Goal: Navigation & Orientation: Locate item on page

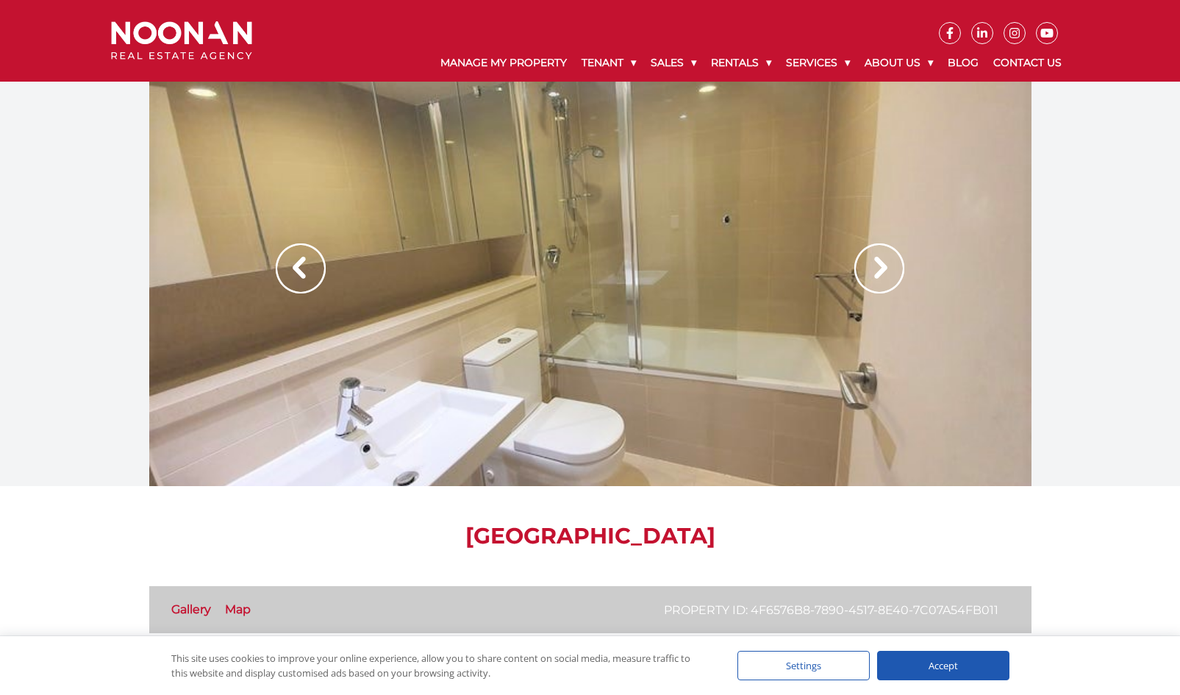
click at [879, 274] on img at bounding box center [880, 268] width 50 height 50
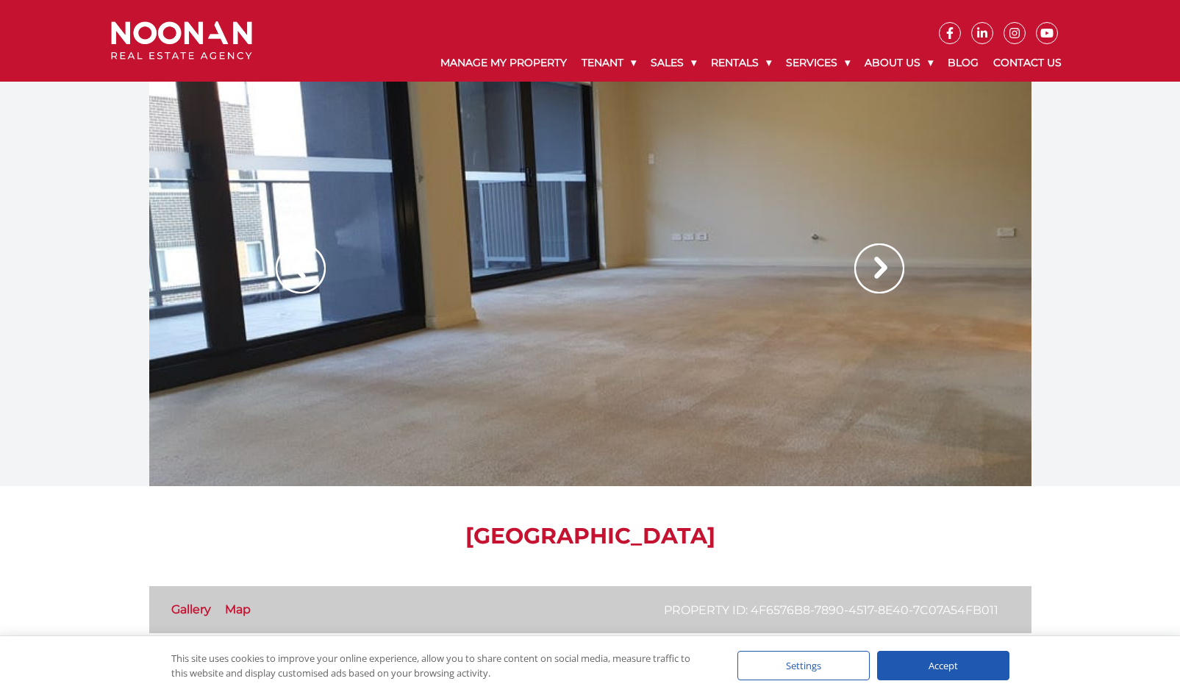
click at [879, 274] on img at bounding box center [880, 268] width 50 height 50
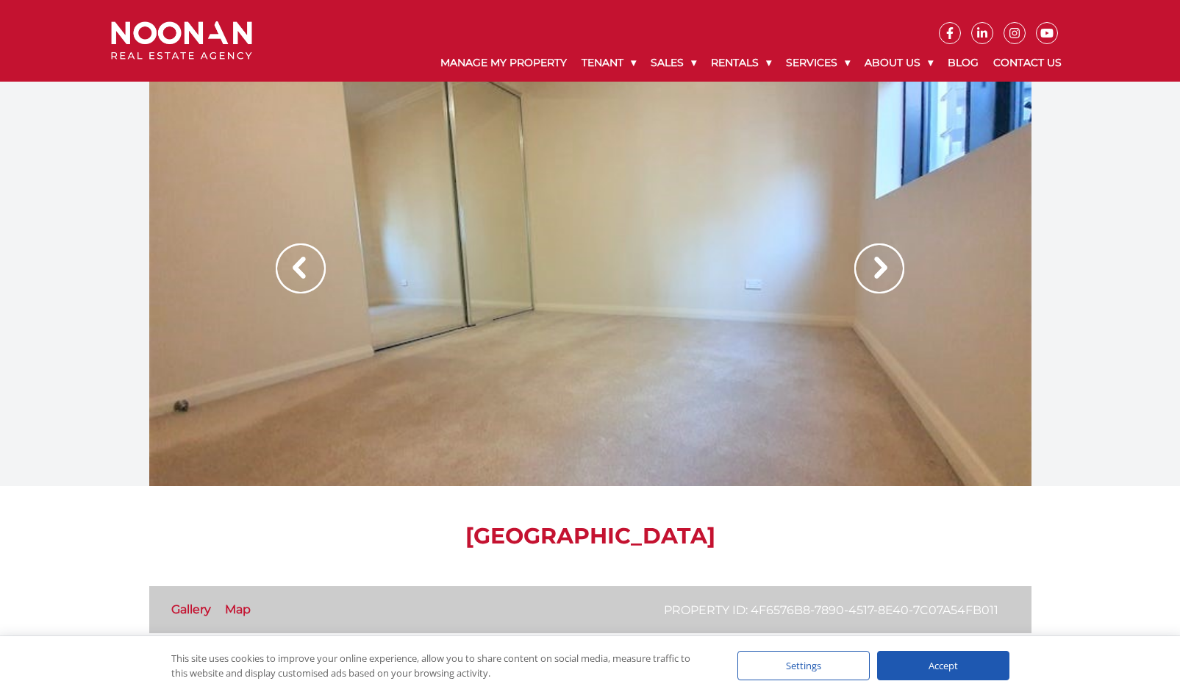
click at [879, 274] on img at bounding box center [880, 268] width 50 height 50
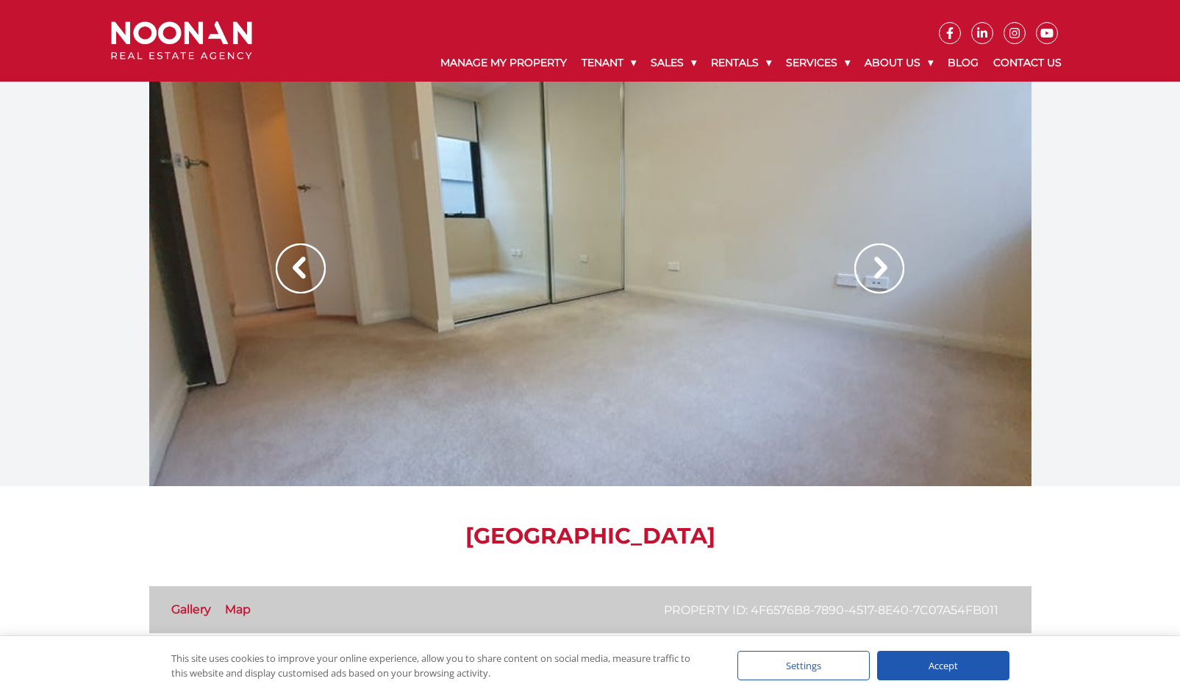
click at [879, 274] on img at bounding box center [880, 268] width 50 height 50
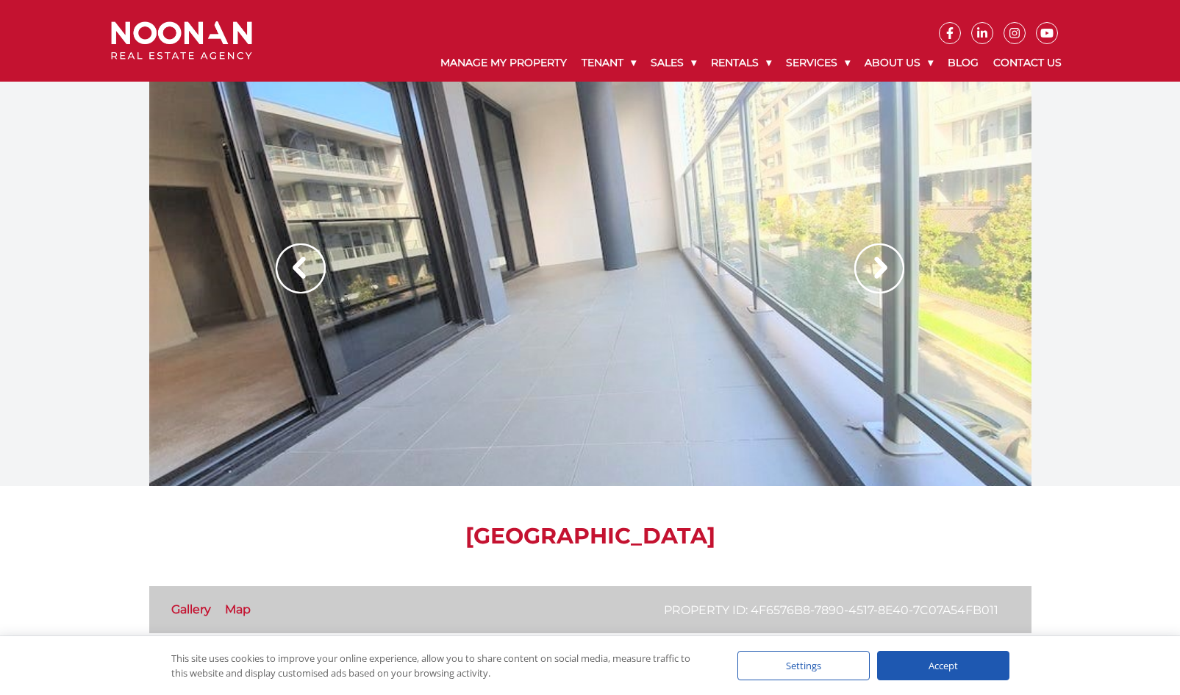
click at [879, 274] on img at bounding box center [880, 268] width 50 height 50
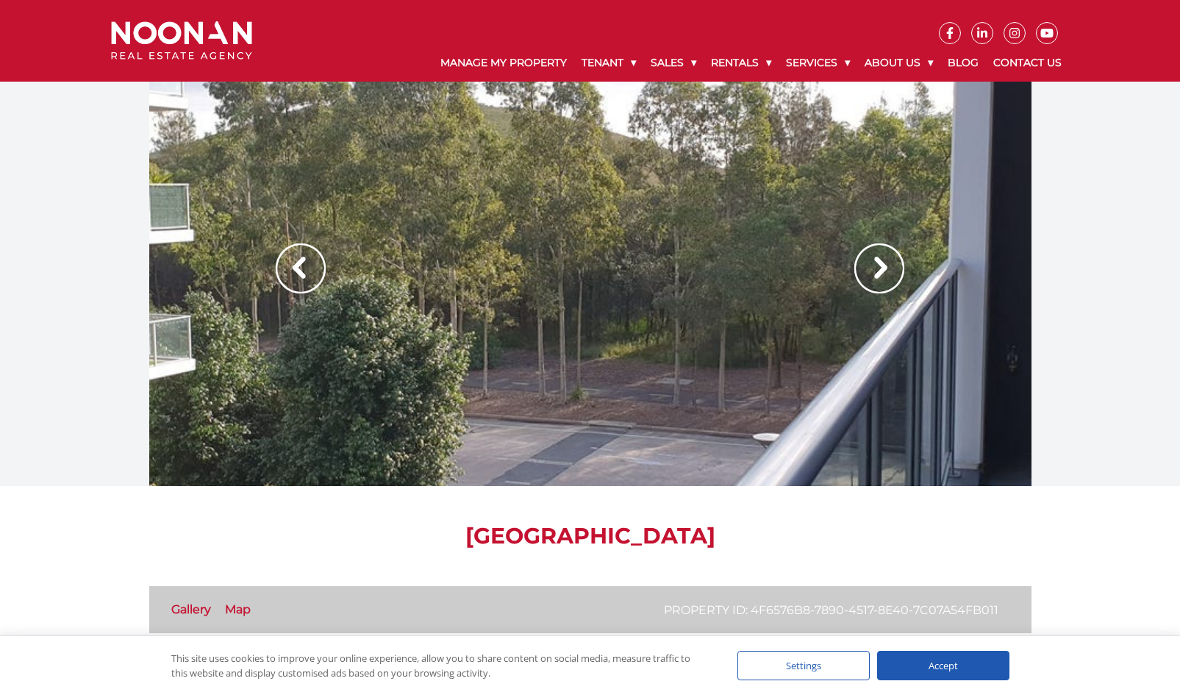
click at [879, 274] on img at bounding box center [880, 268] width 50 height 50
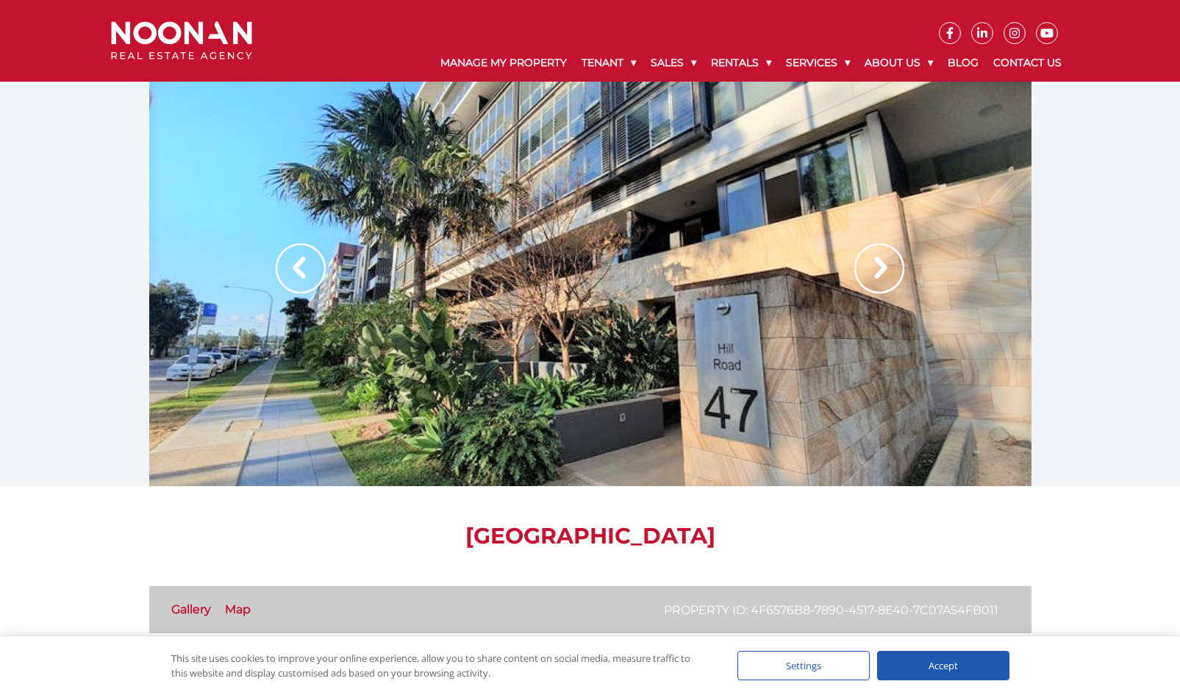
click at [879, 274] on img at bounding box center [880, 268] width 50 height 50
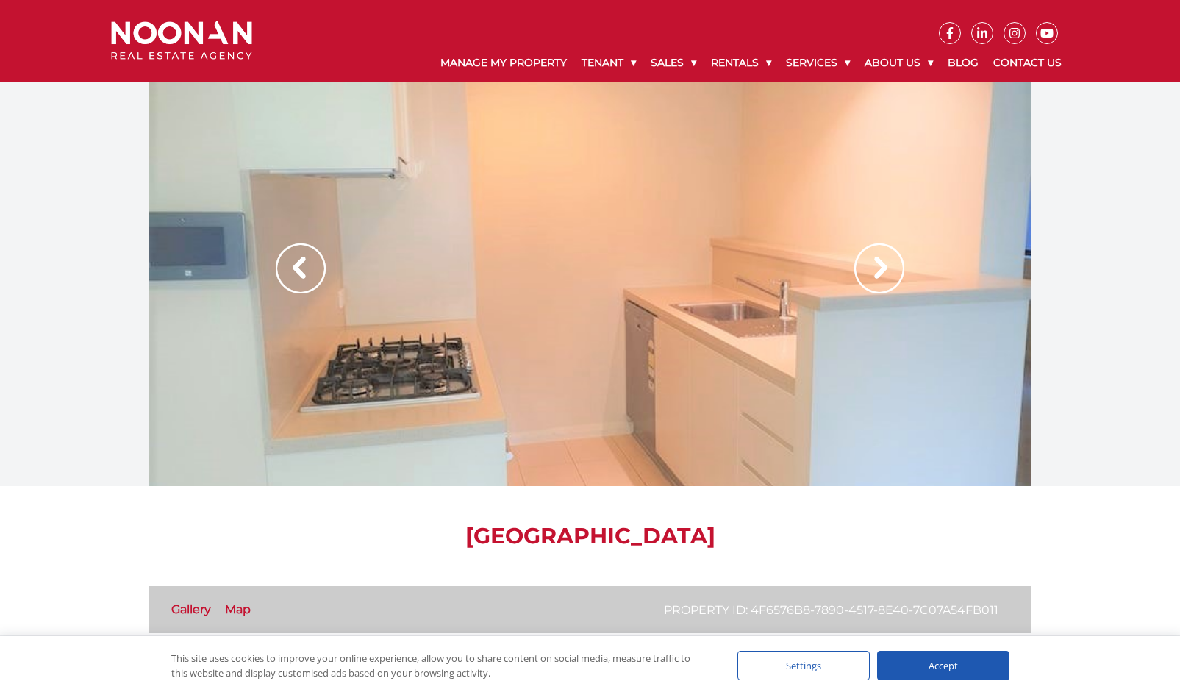
click at [879, 274] on img at bounding box center [880, 268] width 50 height 50
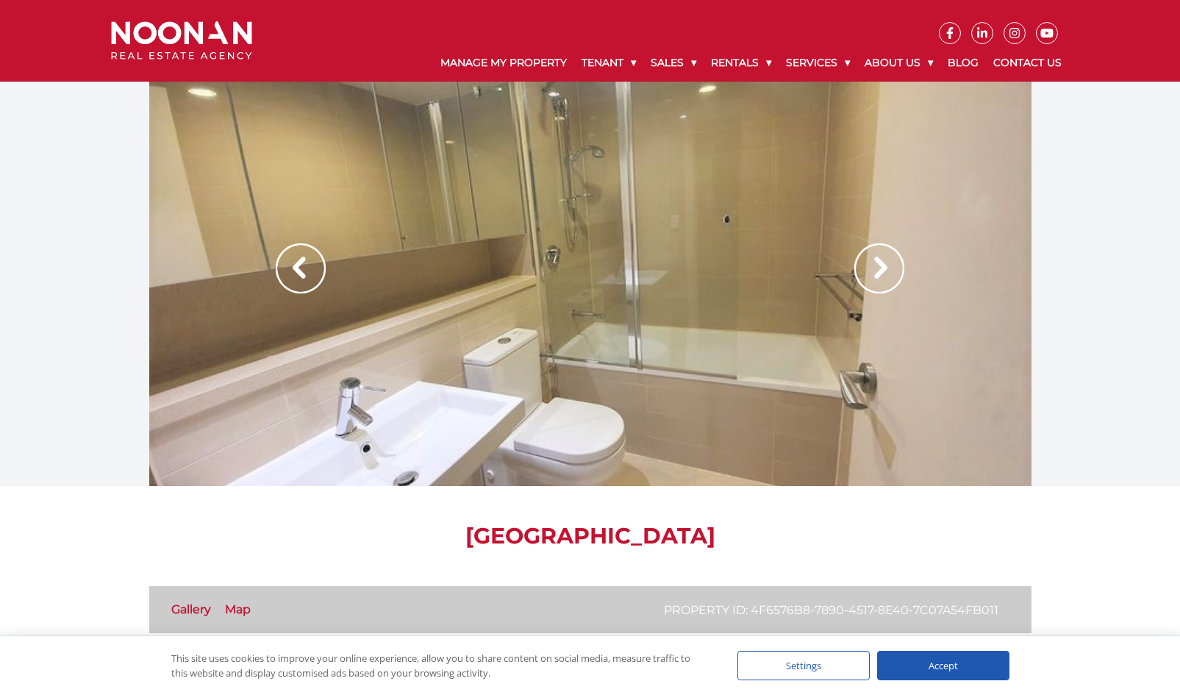
click at [879, 274] on img at bounding box center [880, 268] width 50 height 50
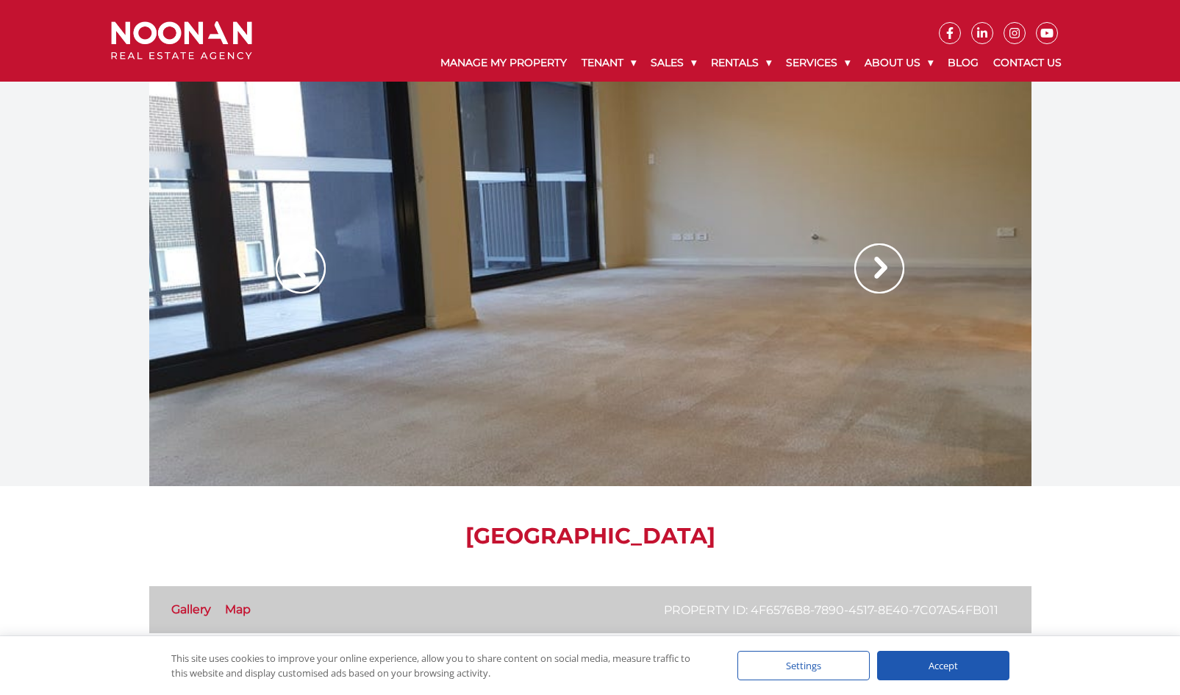
click at [879, 274] on img at bounding box center [880, 268] width 50 height 50
